Goal: Navigation & Orientation: Find specific page/section

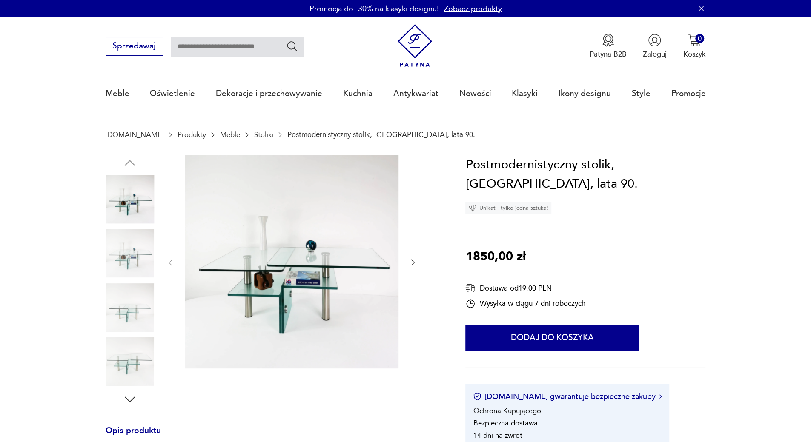
click at [109, 249] on img at bounding box center [130, 253] width 49 height 49
click at [141, 321] on img at bounding box center [130, 308] width 49 height 49
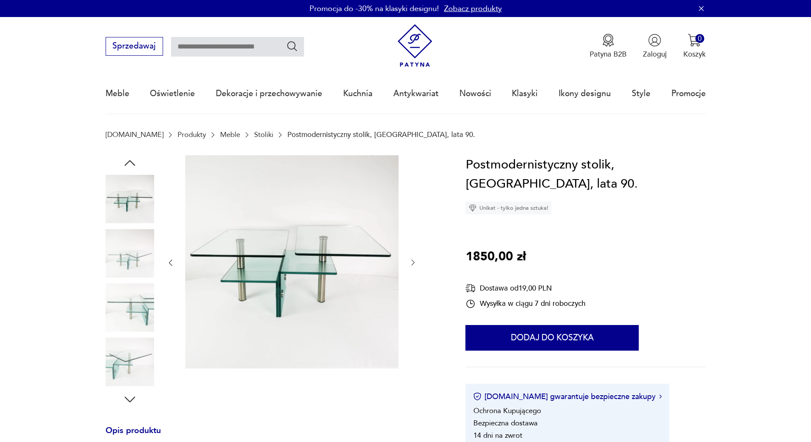
click at [139, 343] on img at bounding box center [130, 362] width 49 height 49
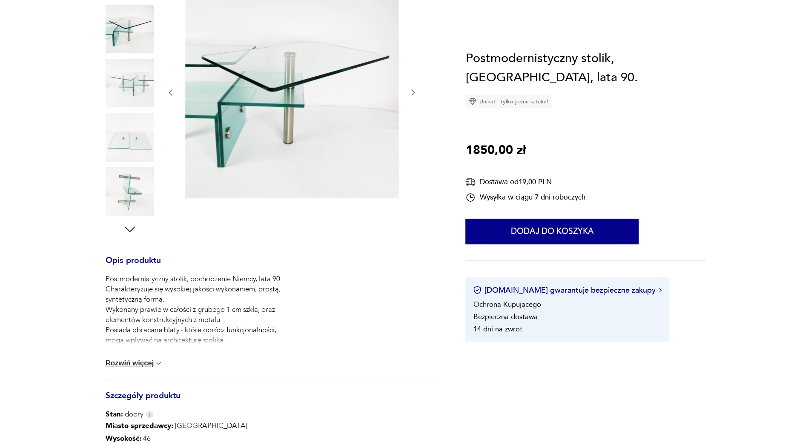
scroll to position [43, 0]
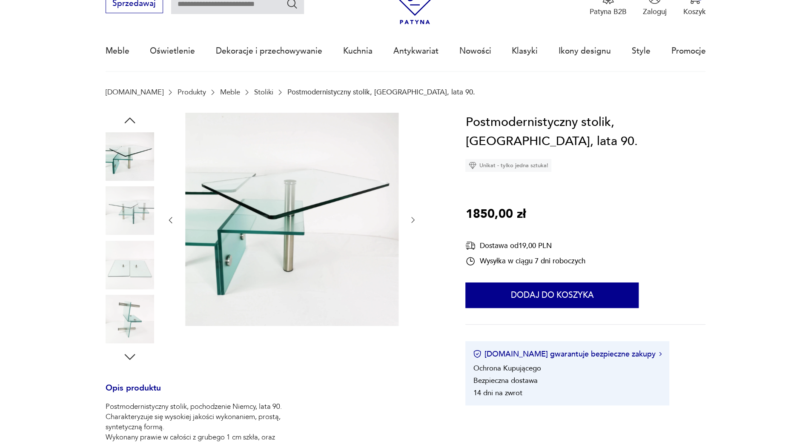
click at [254, 89] on link "Stoliki" at bounding box center [263, 92] width 19 height 8
